Goal: Task Accomplishment & Management: Manage account settings

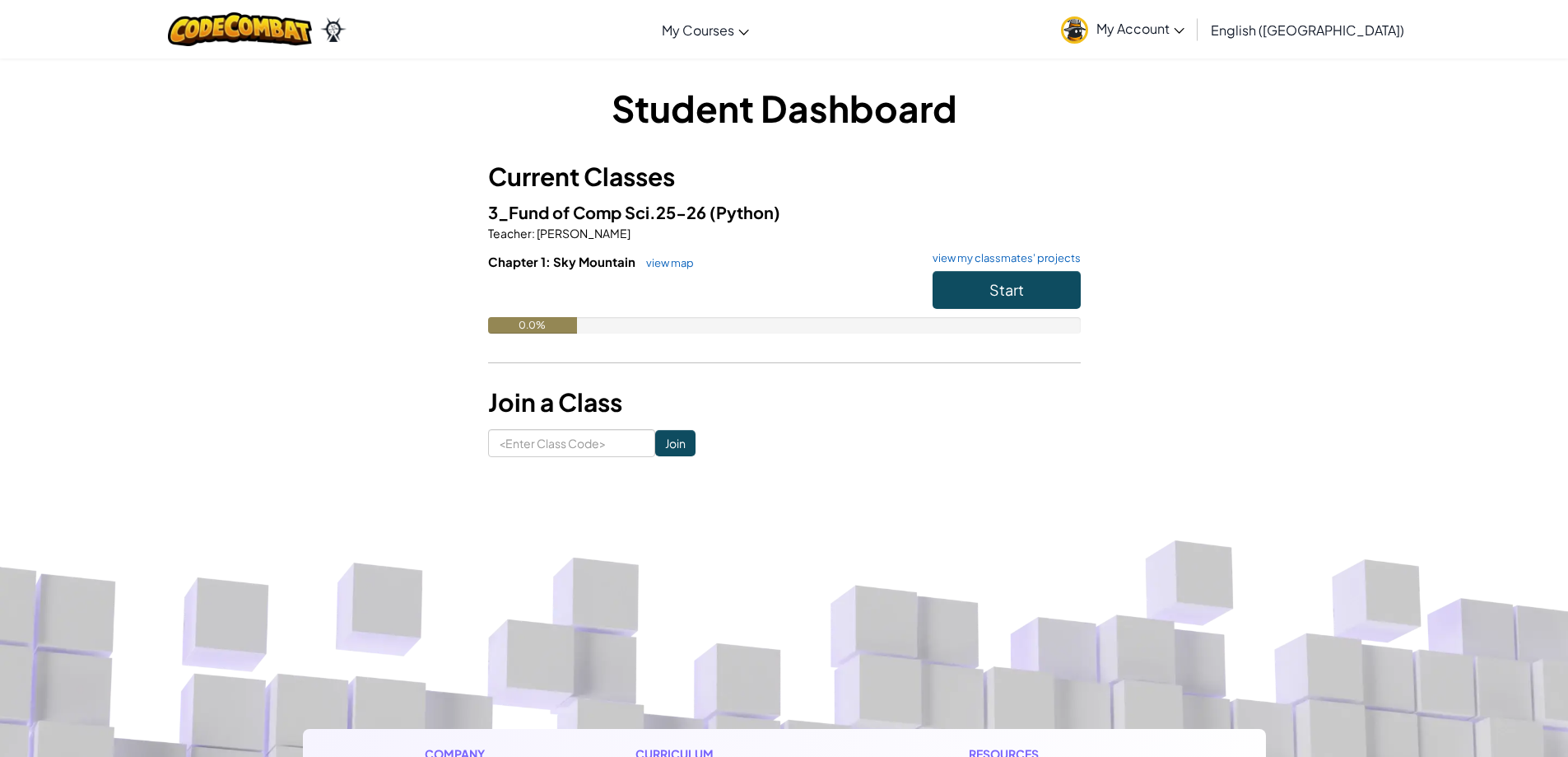
click at [1188, 23] on link "My Account" at bounding box center [1122, 29] width 140 height 52
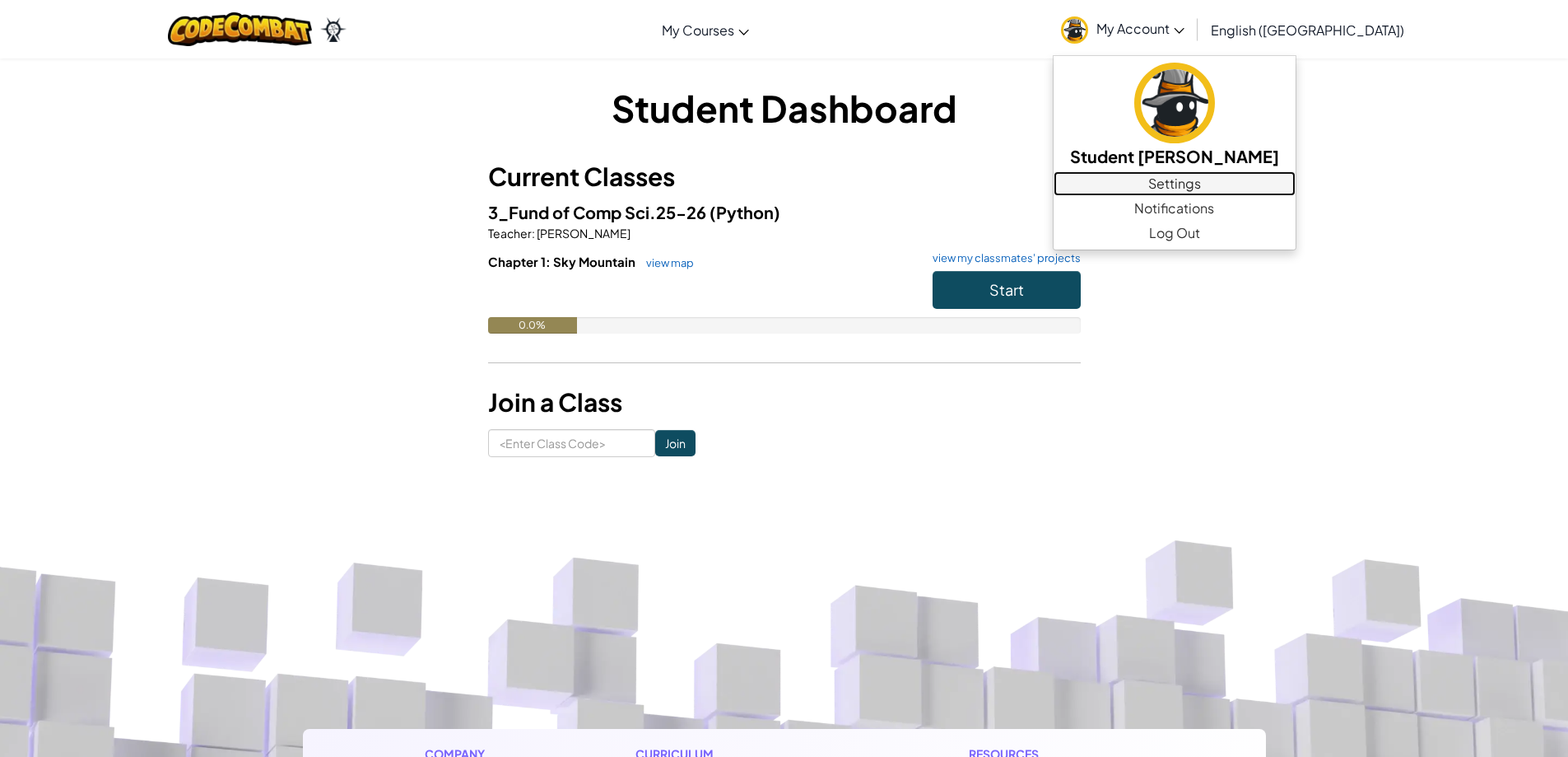
click at [1256, 184] on link "Settings" at bounding box center [1175, 183] width 242 height 24
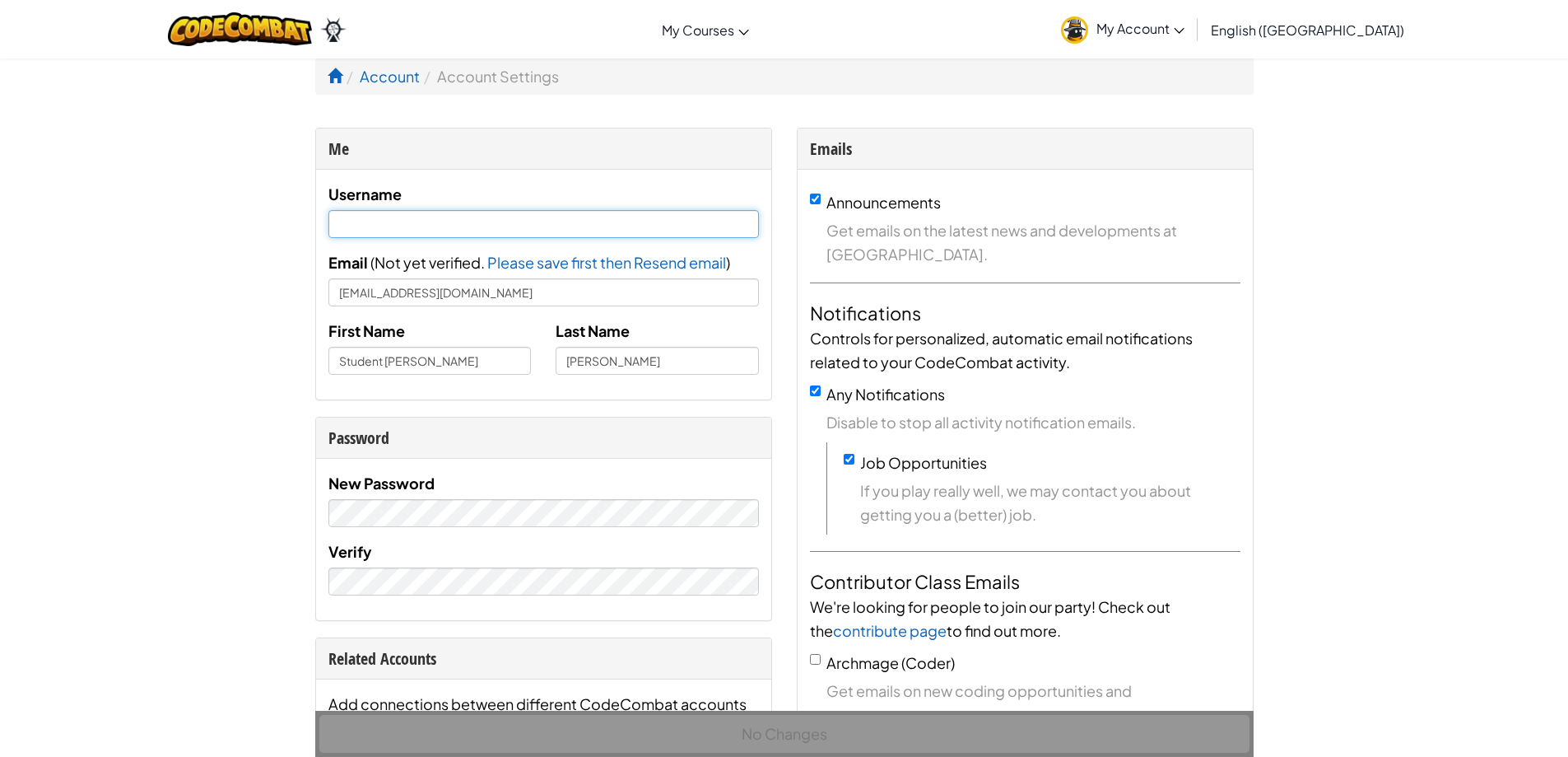
click at [395, 218] on input "text" at bounding box center [543, 223] width 430 height 28
click at [1185, 25] on span "My Account" at bounding box center [1140, 28] width 88 height 17
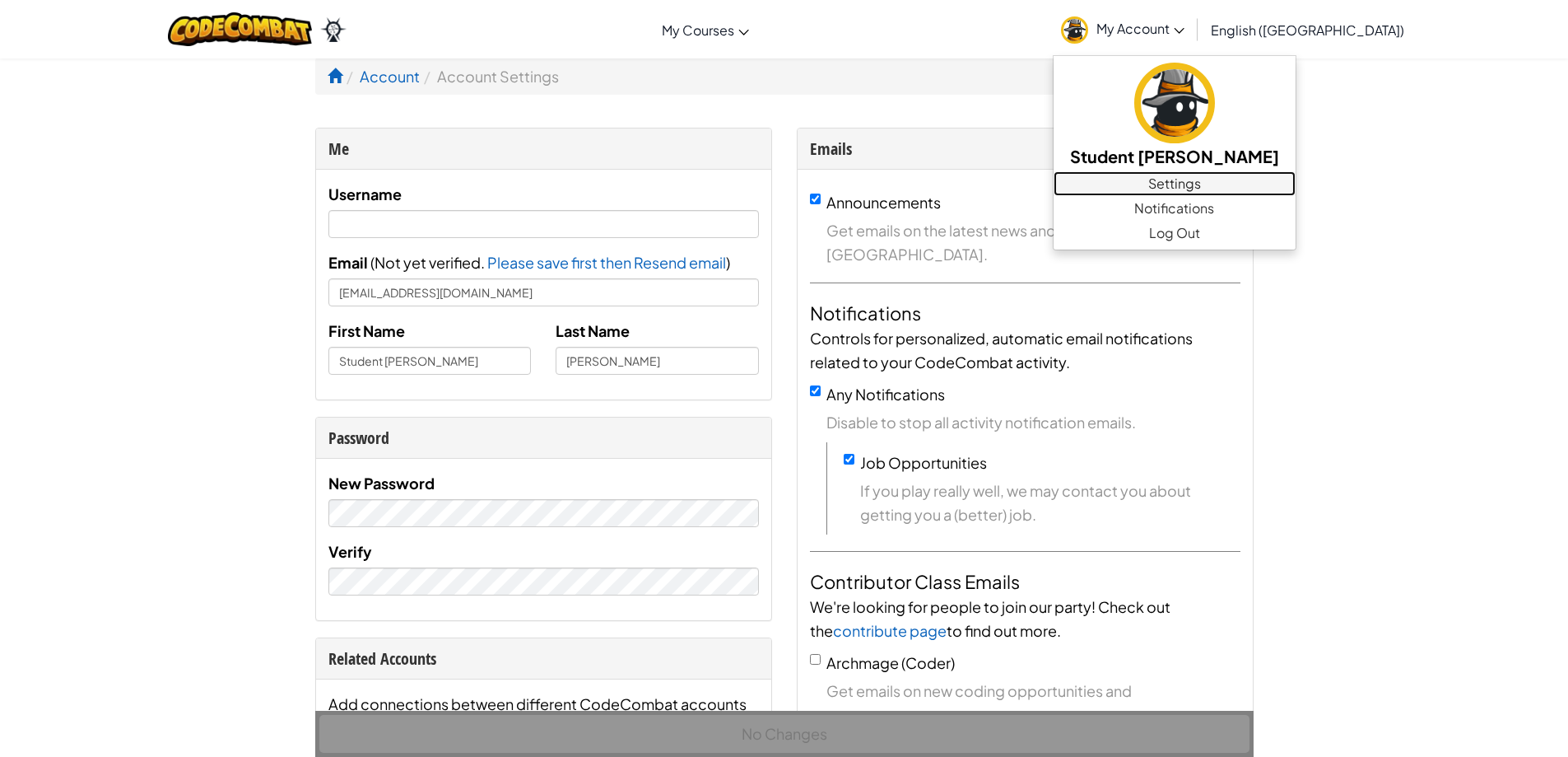
click at [1250, 180] on link "Settings" at bounding box center [1175, 183] width 242 height 24
click at [259, 44] on div at bounding box center [257, 29] width 203 height 59
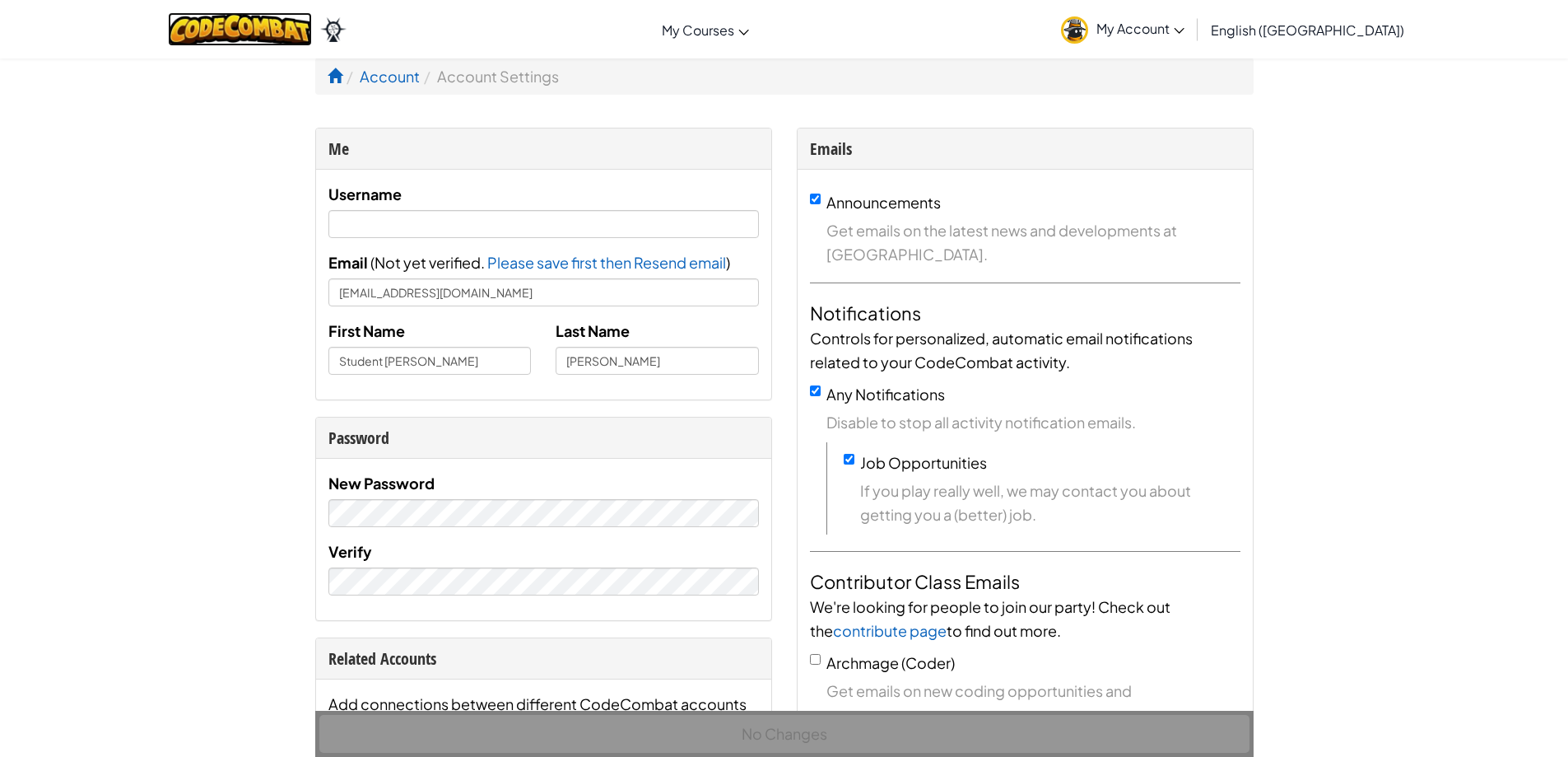
click at [253, 27] on img at bounding box center [240, 29] width 144 height 33
